Goal: Task Accomplishment & Management: Use online tool/utility

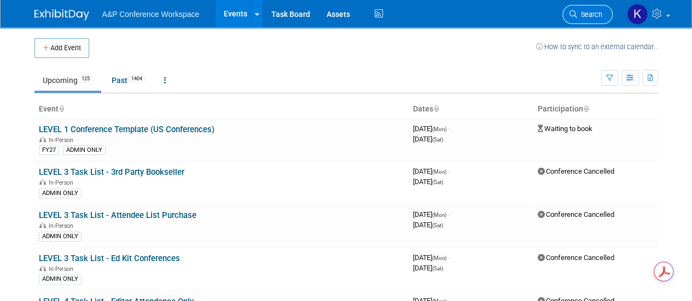
click at [587, 16] on span "Search" at bounding box center [589, 14] width 25 height 8
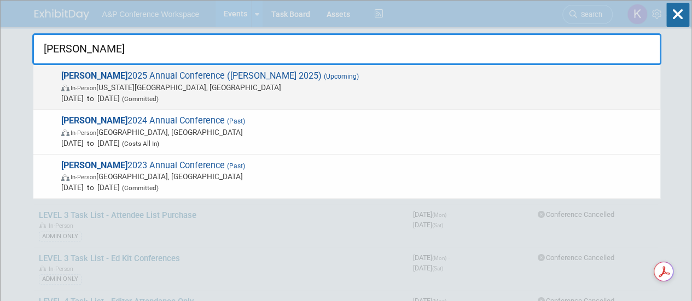
type input "[PERSON_NAME]"
click at [199, 81] on span "[PERSON_NAME] 2025 Annual Conference ([PERSON_NAME] 2025) (Upcoming) In-Person …" at bounding box center [356, 87] width 597 height 33
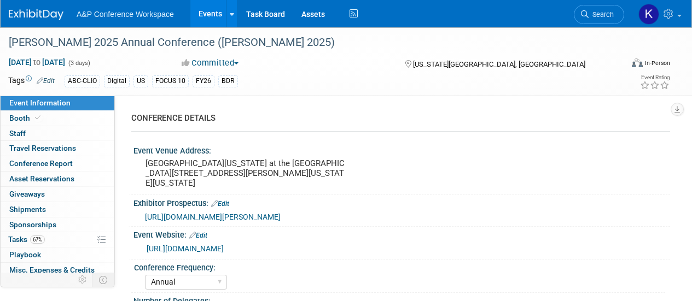
select select "Annual"
select select "Level 2"
select select "In-Person Booth"
select select "Library & Information Science"
select select "Bloomsbury Libraries Unlimited"
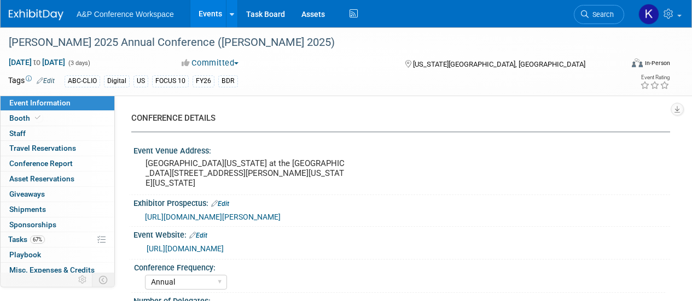
select select "Amanda Oney"
select select "Taylor Thompson"
select select "Rosalie Love"
select select "Brand/Subject Presence​"
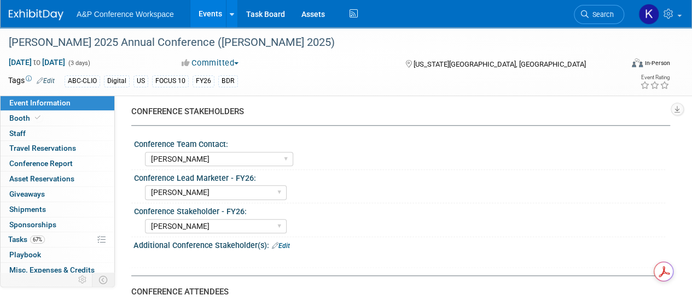
scroll to position [547, 0]
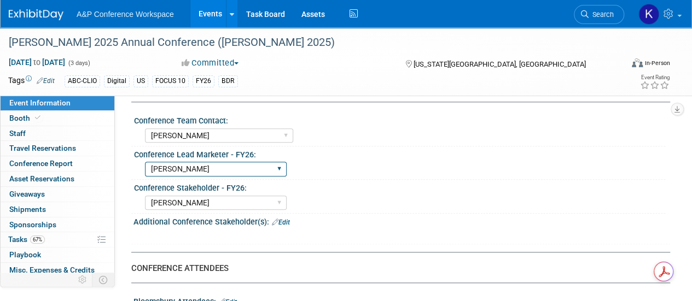
click at [202, 169] on select "Abigail Larkin Alice Billington Ami Reitmeier Amy Suratia Andy Boyd Anna Robert…" at bounding box center [216, 169] width 142 height 15
click at [145, 162] on select "Abigail Larkin Alice Billington Ami Reitmeier Amy Suratia Andy Boyd Anna Robert…" at bounding box center [216, 169] width 142 height 15
click at [349, 166] on div "Abigail Larkin Alice Billington Ami Reitmeier Amy Suratia Andy Boyd Anna Robert…" at bounding box center [405, 167] width 520 height 17
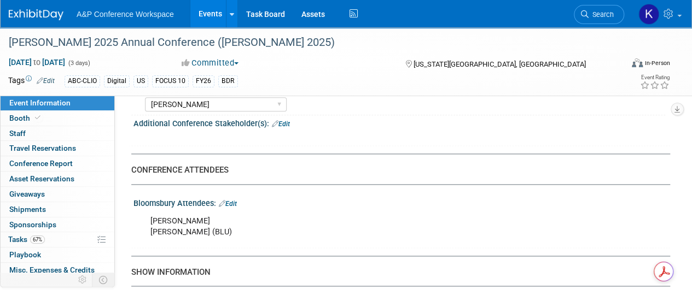
scroll to position [656, 0]
